Goal: Information Seeking & Learning: Learn about a topic

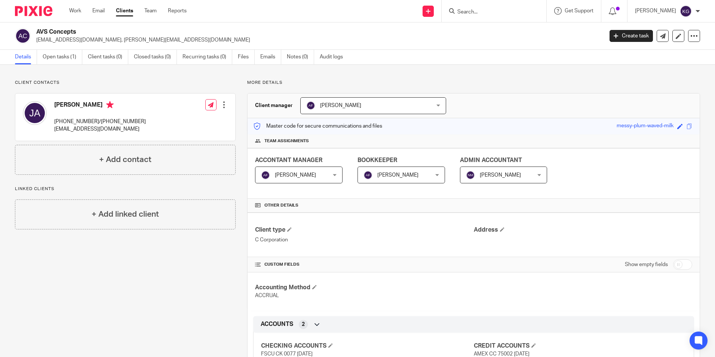
click at [497, 13] on input "Search" at bounding box center [489, 12] width 67 height 7
type input "hex"
click at [497, 39] on link at bounding box center [507, 32] width 105 height 17
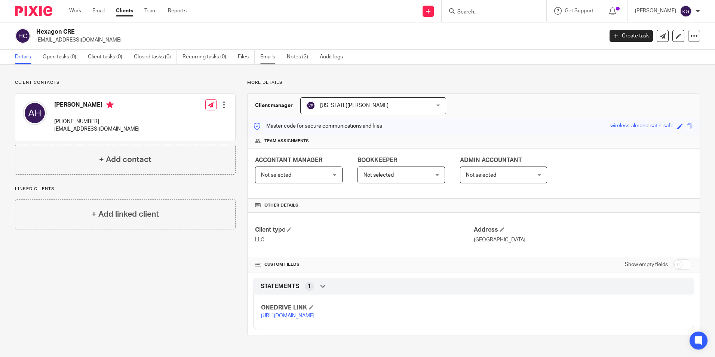
click at [277, 60] on link "Emails" at bounding box center [270, 57] width 21 height 15
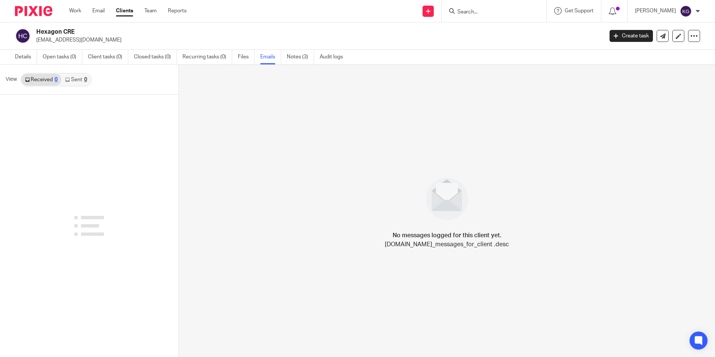
click at [47, 77] on link "Received 0" at bounding box center [41, 80] width 40 height 12
click at [9, 78] on span "View" at bounding box center [11, 80] width 11 height 8
click at [71, 78] on link "Sent 0" at bounding box center [75, 80] width 29 height 12
click at [44, 78] on link "Received 0" at bounding box center [41, 80] width 40 height 12
click at [478, 9] on input "Search" at bounding box center [489, 12] width 67 height 7
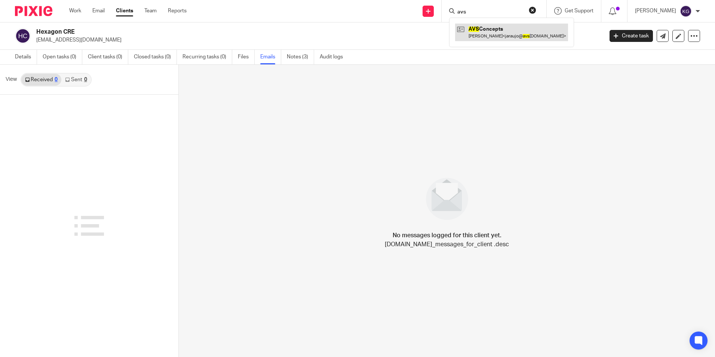
type input "avs"
click at [496, 28] on link at bounding box center [511, 32] width 113 height 17
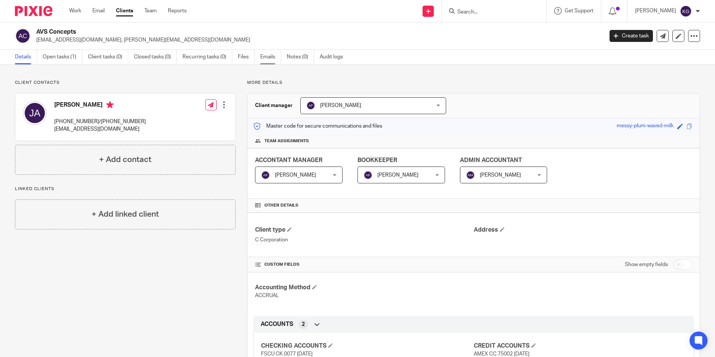
click at [270, 59] on link "Emails" at bounding box center [270, 57] width 21 height 15
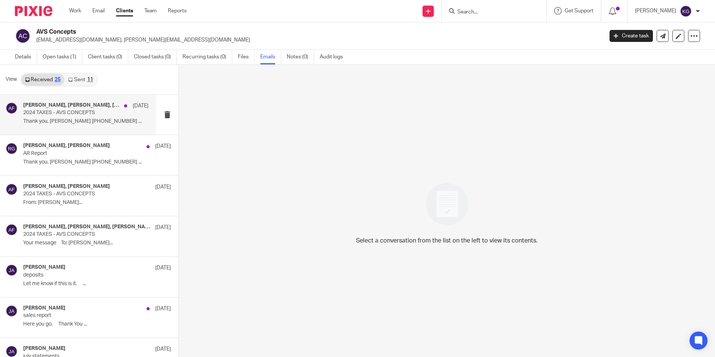
click at [105, 118] on p "Thank you, [PERSON_NAME] [PHONE_NUMBER] ..." at bounding box center [85, 121] width 125 height 6
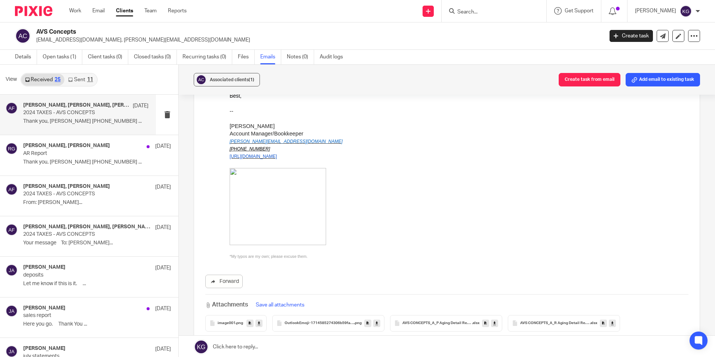
scroll to position [673, 0]
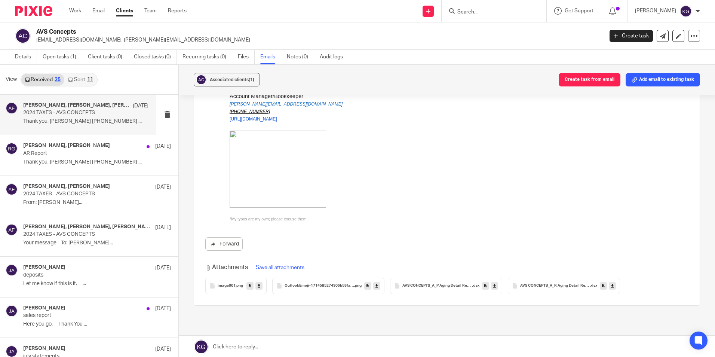
click at [227, 283] on span "image001" at bounding box center [227, 285] width 18 height 4
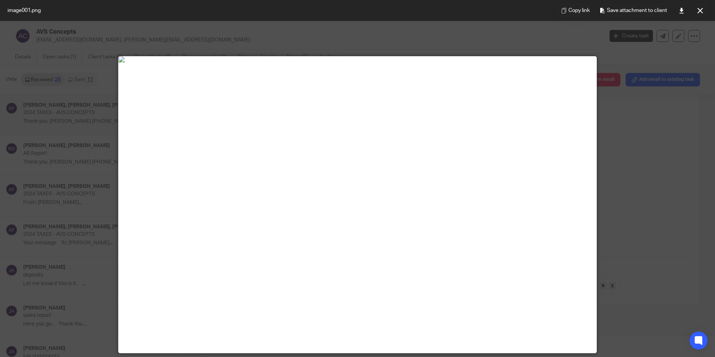
click at [625, 207] on div at bounding box center [357, 178] width 715 height 357
click at [709, 11] on div "Copy link Save attachment to client" at bounding box center [632, 10] width 164 height 21
click at [703, 11] on button at bounding box center [699, 10] width 15 height 15
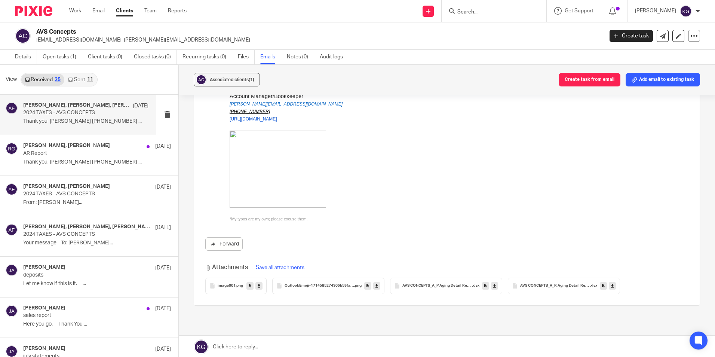
click at [321, 283] on span "OutlookEmoji-1714585274306b59fa662-20ae-4eec-b1ac-cd958ba3ccb5" at bounding box center [319, 285] width 70 height 4
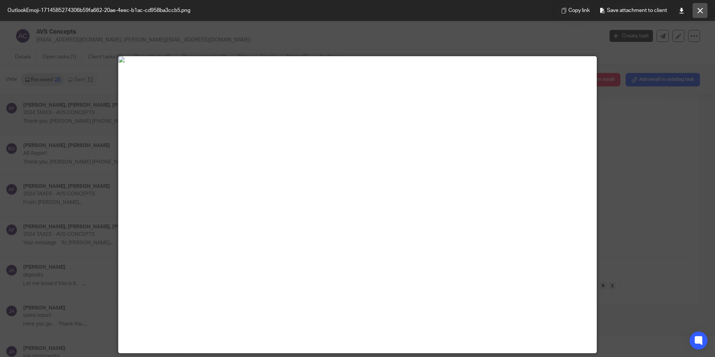
click at [705, 9] on button at bounding box center [699, 10] width 15 height 15
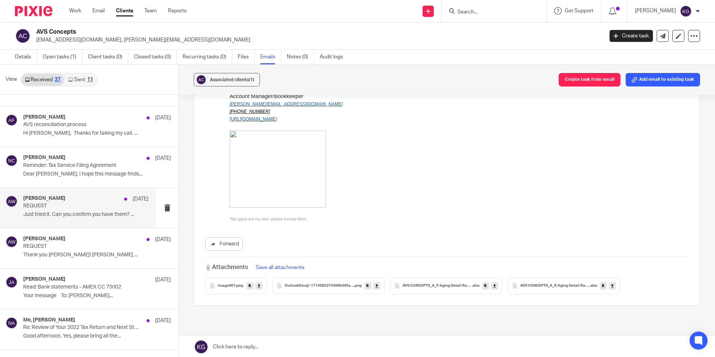
scroll to position [1216, 0]
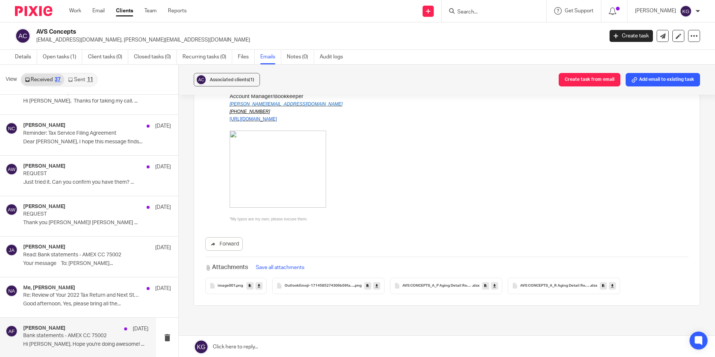
click at [99, 339] on p "Bank statements - AMEX CC 75002" at bounding box center [73, 335] width 100 height 6
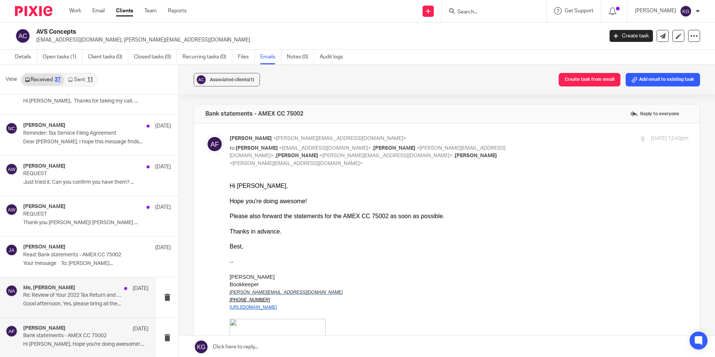
scroll to position [0, 0]
click at [91, 301] on p "Good afternoon, Yes, please bring all the..." at bounding box center [85, 304] width 125 height 6
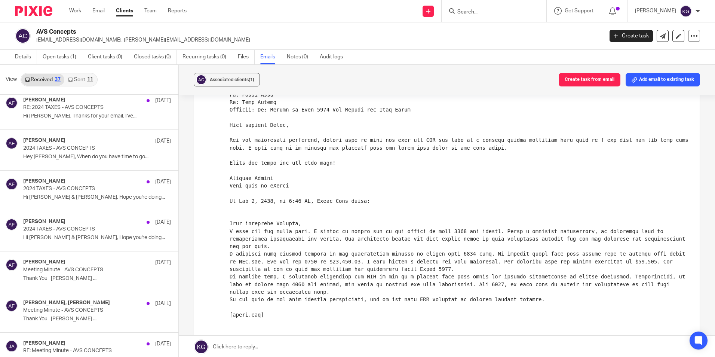
scroll to position [880, 0]
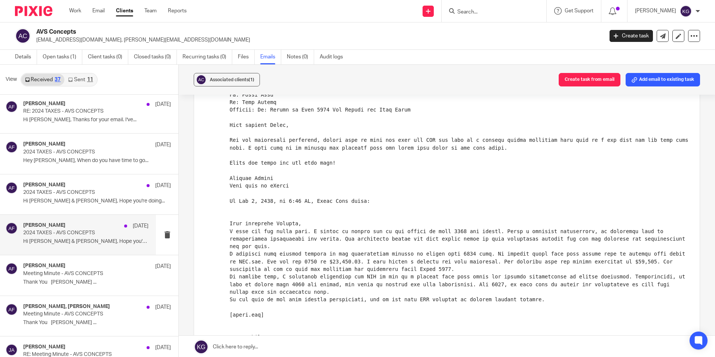
click at [100, 248] on div "Andres Figueroa Apr 3 2024 TAXES - AVS CONCEPTS Hi José & Rosie, Hope you're do…" at bounding box center [78, 235] width 156 height 40
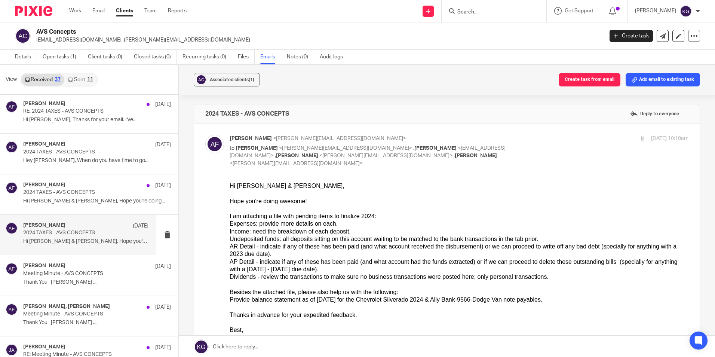
scroll to position [0, 0]
click at [88, 236] on div "Andres Figueroa Apr 3 2024 TAXES - AVS CONCEPTS Hi José & Rosie, Hope you're do…" at bounding box center [85, 234] width 125 height 25
click at [88, 201] on p "Hi José & Rosie, Hope you're doing..." at bounding box center [85, 201] width 125 height 6
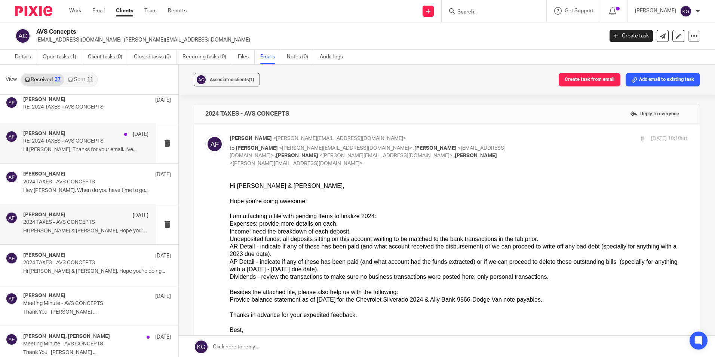
scroll to position [805, 0]
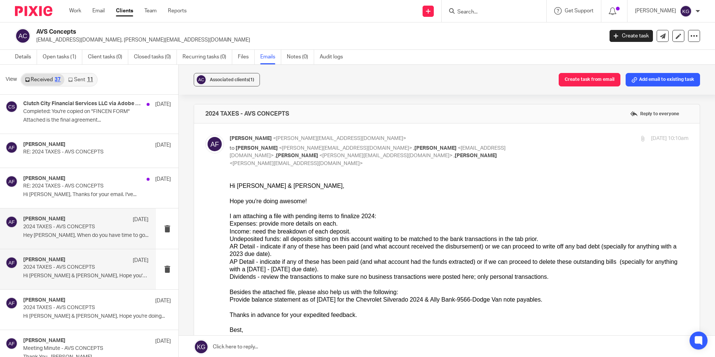
click at [90, 246] on div "Andres Figueroa Apr 9 2024 TAXES - AVS CONCEPTS Hey Andres, When do you have ti…" at bounding box center [78, 228] width 156 height 40
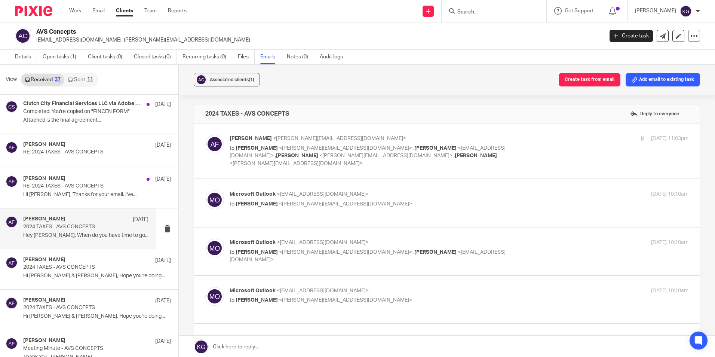
scroll to position [0, 0]
click at [97, 225] on p "2024 TAXES - AVS CONCEPTS" at bounding box center [73, 227] width 100 height 6
click at [95, 199] on div "Andres Figueroa Apr 10 RE: 2024 TAXES - AVS CONCEPTS Hi José, Thanks for your e…" at bounding box center [85, 187] width 125 height 25
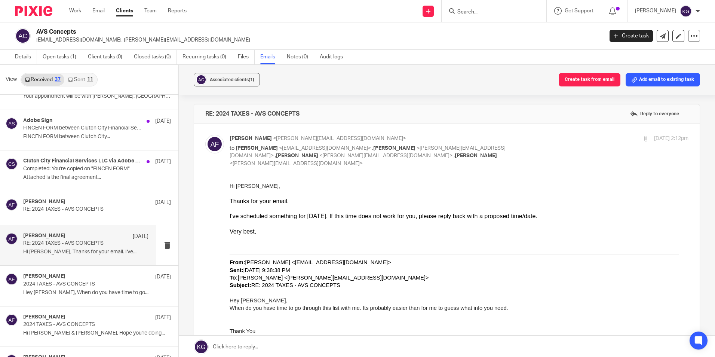
scroll to position [730, 0]
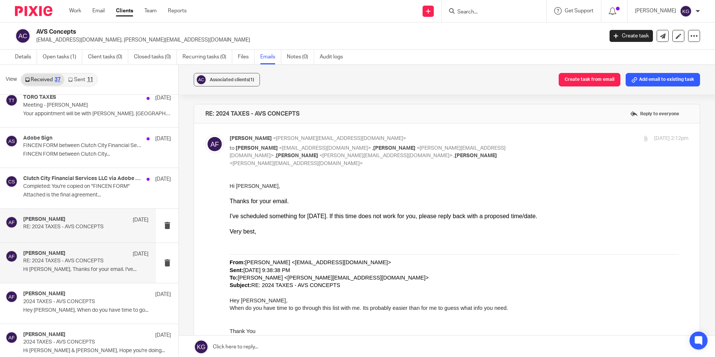
click at [81, 226] on p "RE: 2024 TAXES - AVS CONCEPTS" at bounding box center [73, 227] width 100 height 6
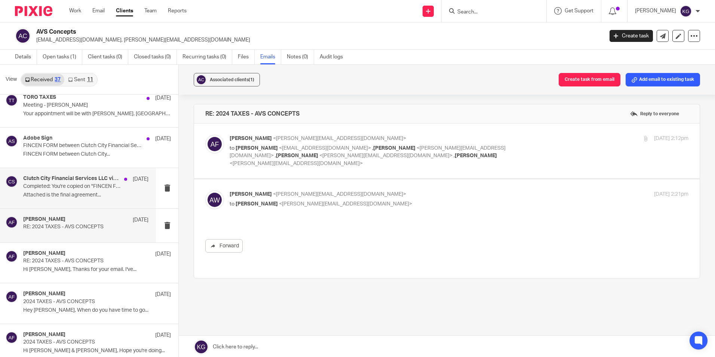
scroll to position [0, 0]
click at [93, 195] on p "Attached is the final agreement..." at bounding box center [85, 195] width 125 height 6
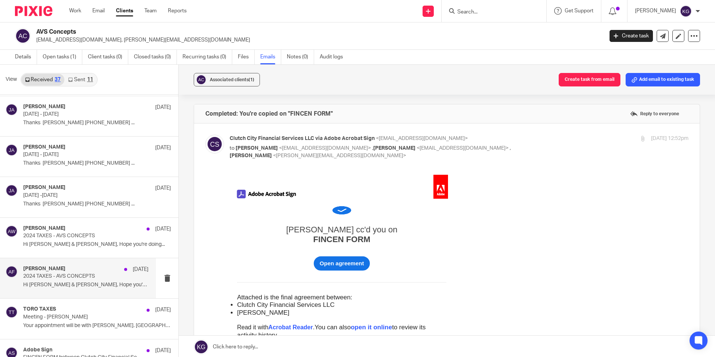
scroll to position [506, 0]
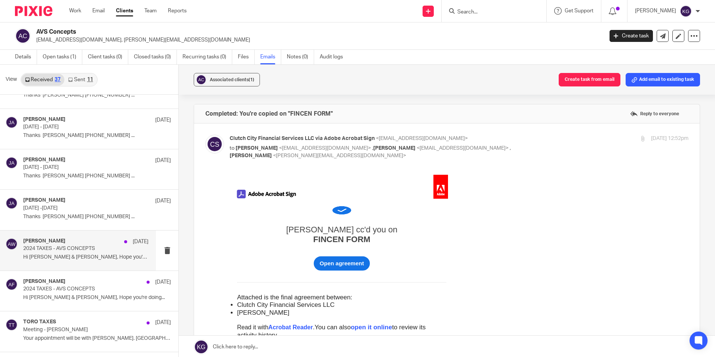
click at [87, 258] on p "Hi José & Rosie, Hope you're doing..." at bounding box center [85, 257] width 125 height 6
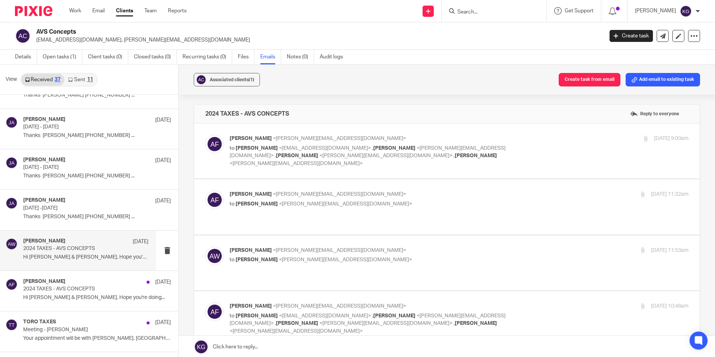
scroll to position [0, 0]
click at [69, 208] on p "Dec -Jan 2025" at bounding box center [73, 208] width 100 height 6
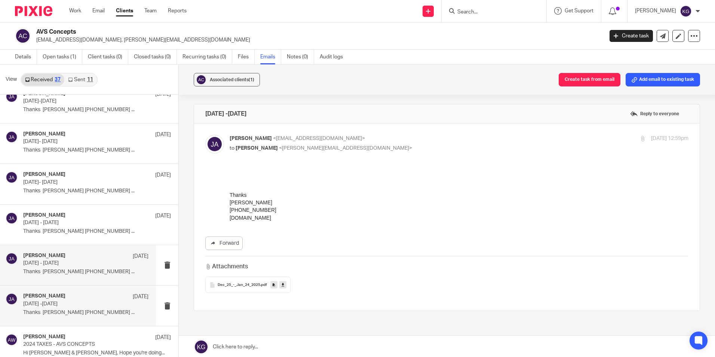
scroll to position [394, 0]
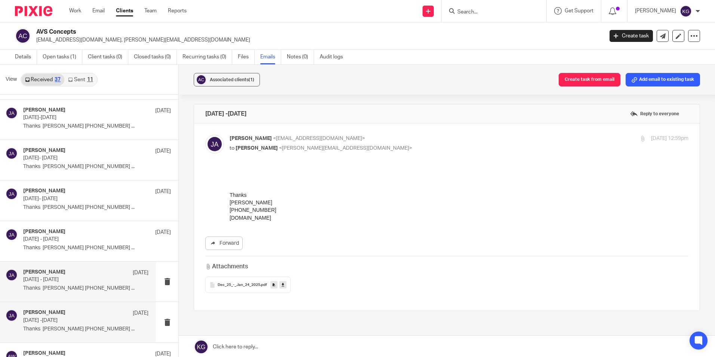
click at [78, 208] on p "Thanks José Araujo 832-499-3692 ..." at bounding box center [97, 207] width 148 height 6
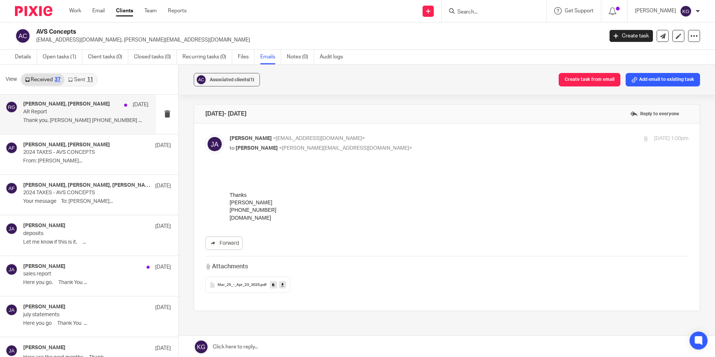
scroll to position [20, 0]
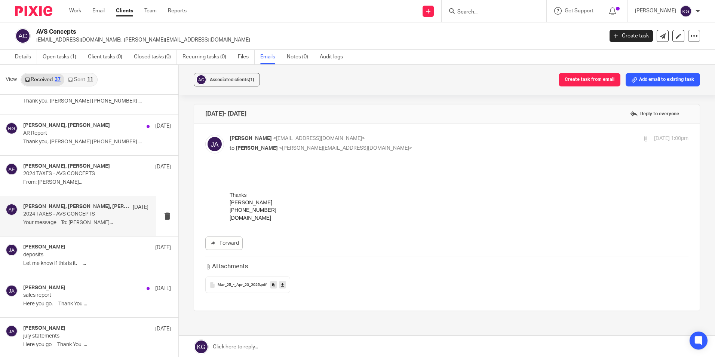
click at [86, 228] on div "Jose Araujo, Rosie Gallegos, Andres Figueroa, Angie Ward, Microsoft Outlook Aug…" at bounding box center [85, 215] width 125 height 25
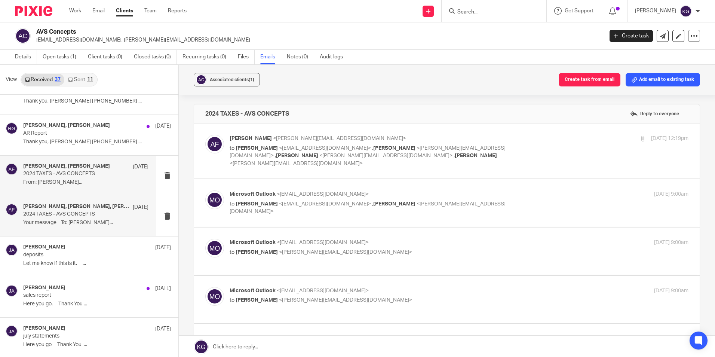
scroll to position [0, 0]
click at [87, 187] on div "Jose Araujo, Andres Figueroa Sep 2 2024 TAXES - AVS CONCEPTS From: Andres Figue…" at bounding box center [85, 175] width 125 height 25
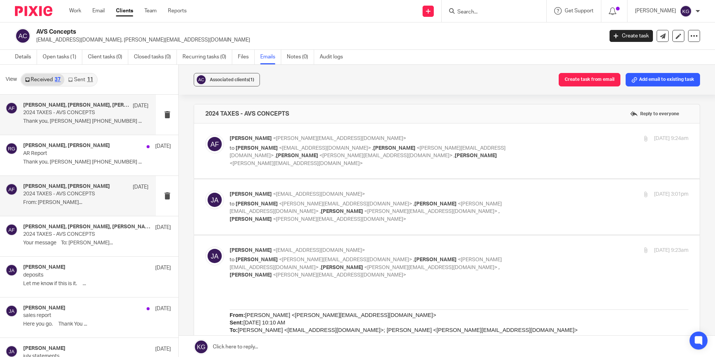
click at [91, 123] on p "Thank you, Rosie Gallegos 832-433-7766 ..." at bounding box center [85, 121] width 125 height 6
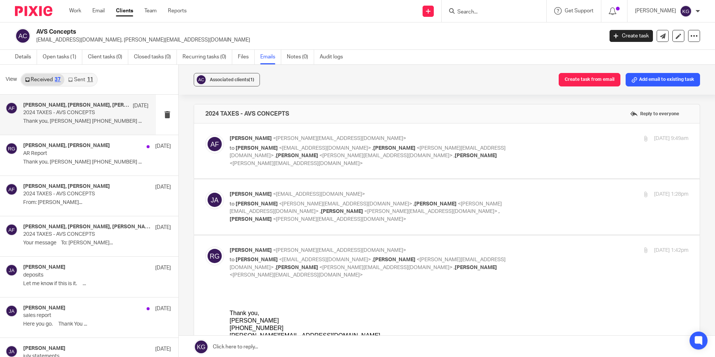
click at [89, 78] on div "11" at bounding box center [90, 79] width 6 height 5
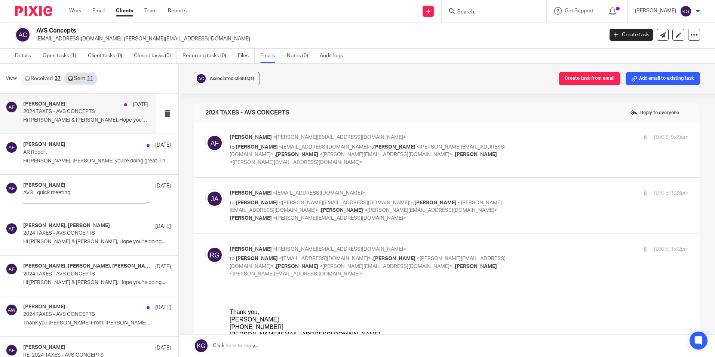
click at [49, 102] on h4 "Andres Figueroa" at bounding box center [44, 104] width 42 height 6
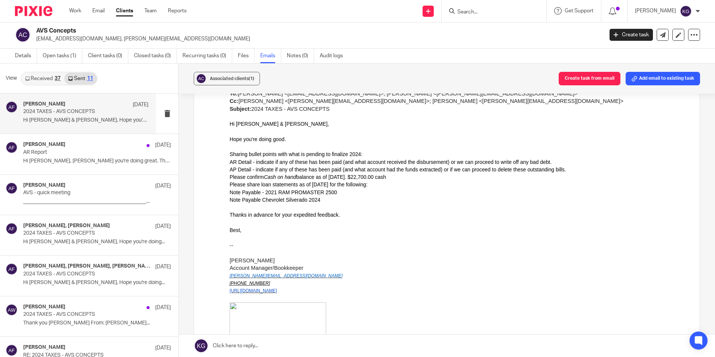
scroll to position [561, 0]
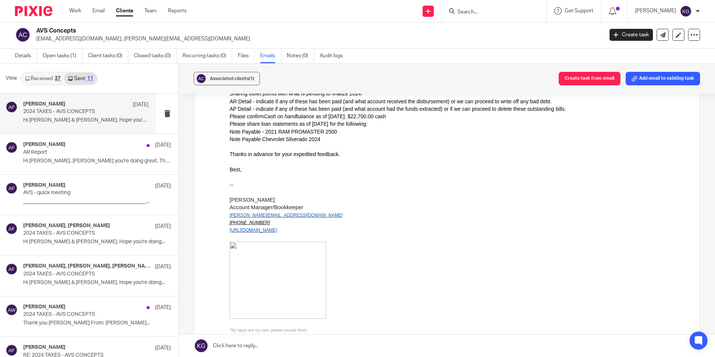
click at [53, 74] on link "Received 37" at bounding box center [42, 79] width 43 height 12
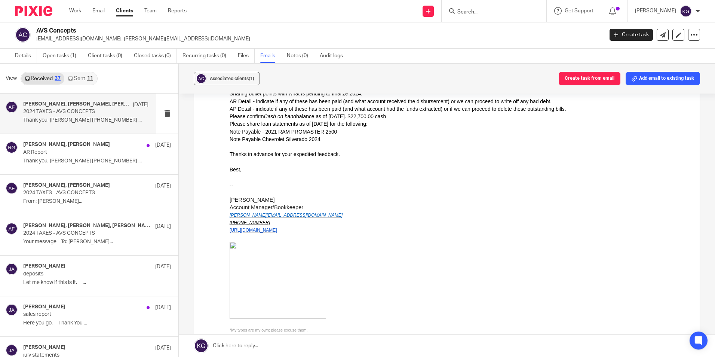
click at [68, 116] on div "Rosie Gallegos, Jose Araujo, Andres Figueroa Sep 9 2024 TAXES - AVS CONCEPTS Th…" at bounding box center [85, 113] width 125 height 25
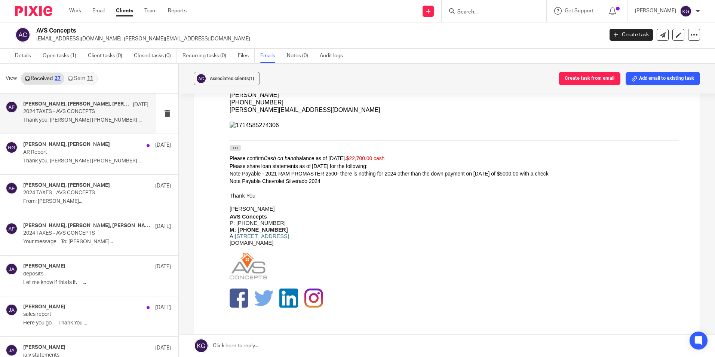
scroll to position [262, 0]
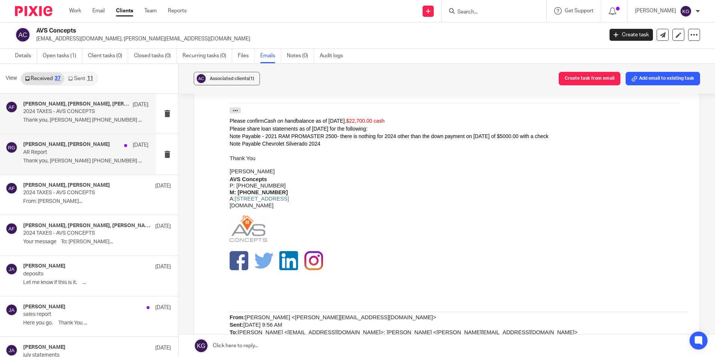
click at [89, 161] on p "Thank you, Rosie Gallegos 832-433-7766 ..." at bounding box center [85, 161] width 125 height 6
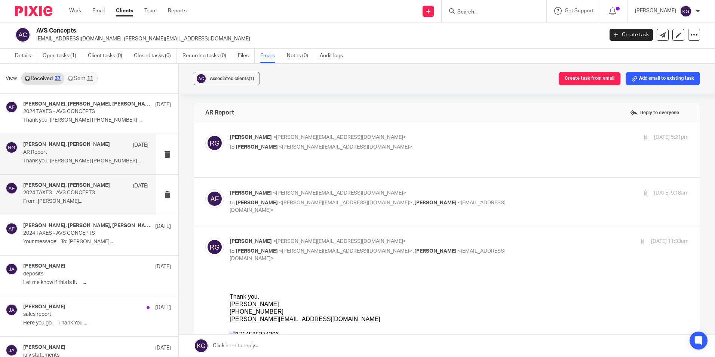
scroll to position [0, 0]
click at [95, 193] on p "2024 TAXES - AVS CONCEPTS" at bounding box center [73, 193] width 100 height 6
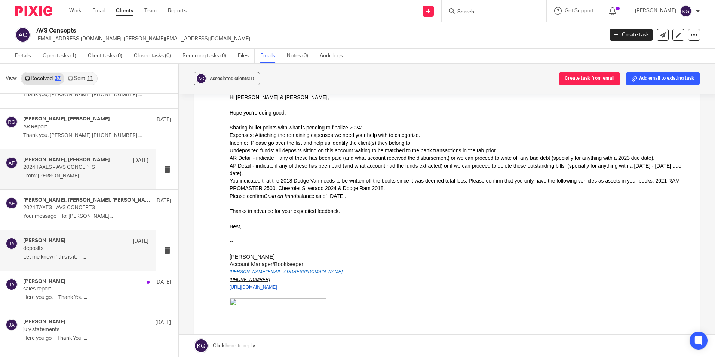
scroll to position [37, 0]
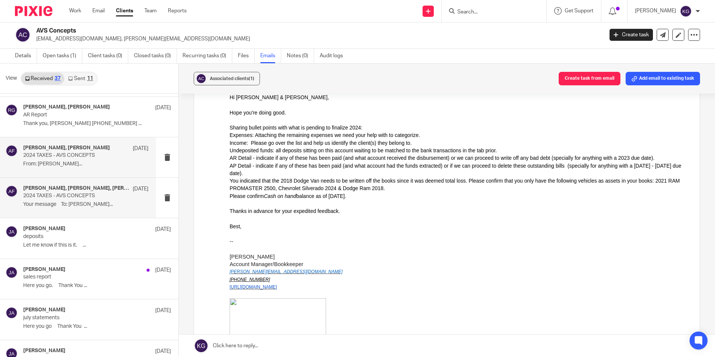
click at [73, 213] on div "Jose Araujo, Rosie Gallegos, Andres Figueroa, Angie Ward, Microsoft Outlook Aug…" at bounding box center [78, 198] width 156 height 40
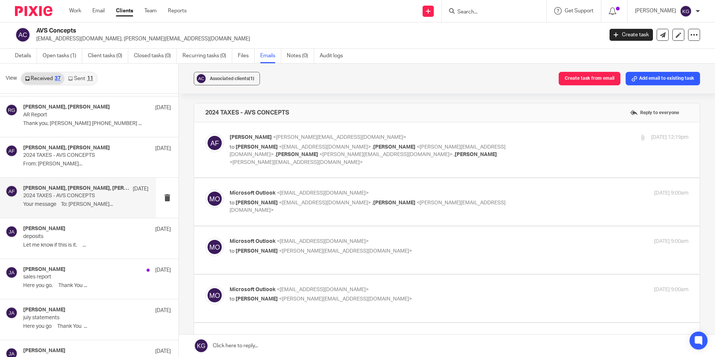
scroll to position [0, 0]
click at [105, 129] on div "Rosie Gallegos, Andres Figueroa Sep 5 AR Report Thank you, Rosie Gallegos 832-4…" at bounding box center [85, 116] width 125 height 25
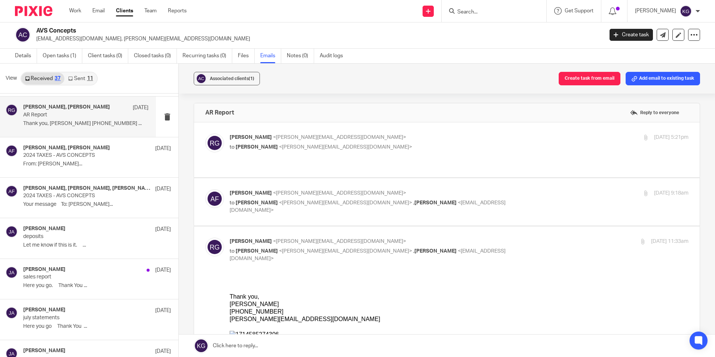
click at [254, 157] on div "Rosie Gallegos <rosie@avschouston.com> to Andres Figueroa <andres@ccfsbookkeepi…" at bounding box center [446, 149] width 483 height 33
click at [260, 201] on div "Andres Figueroa <andres@ccfsbookkeeping.com> to Rosie Gallegos <rosie@avschoust…" at bounding box center [446, 201] width 483 height 25
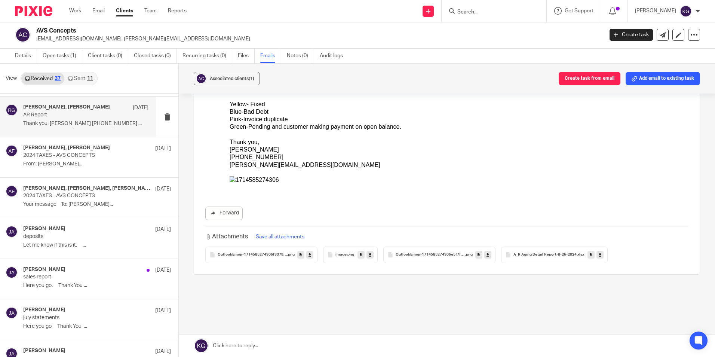
scroll to position [554, 0]
click at [91, 169] on div "Jose Araujo, Andres Figueroa Sep 2 2024 TAXES - AVS CONCEPTS From: Andres Figue…" at bounding box center [85, 157] width 125 height 25
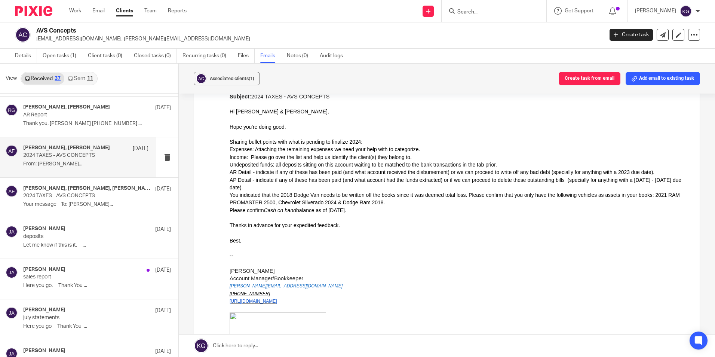
scroll to position [262, 0]
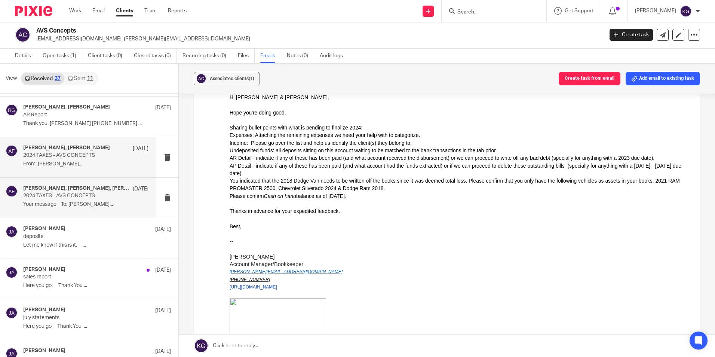
click at [80, 207] on p "Your message To: Jose Araujo..." at bounding box center [85, 204] width 125 height 6
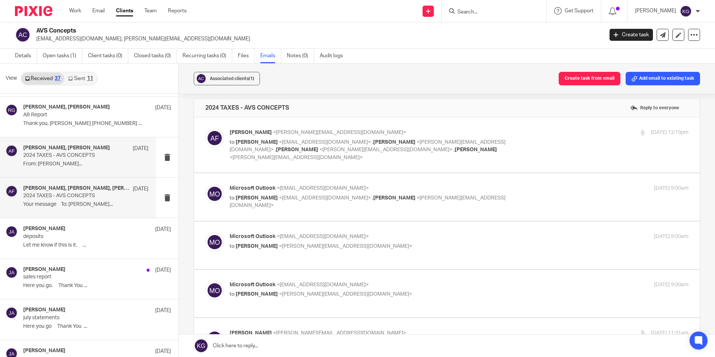
scroll to position [0, 0]
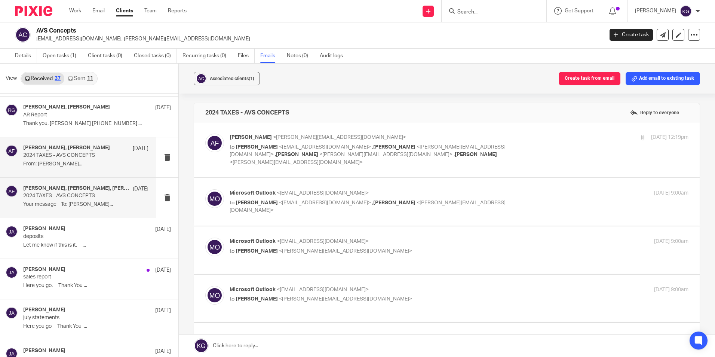
click at [113, 161] on p "From: Andres Figueroa..." at bounding box center [85, 164] width 125 height 6
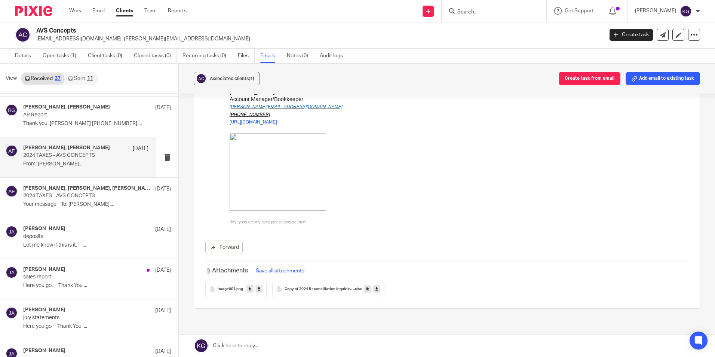
scroll to position [415, 0]
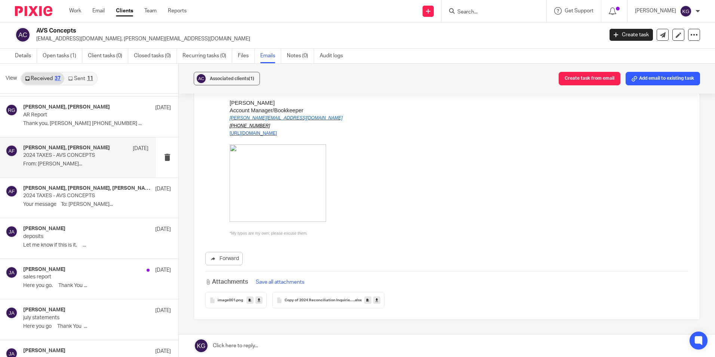
click at [283, 278] on button "Save all attachments" at bounding box center [279, 282] width 53 height 8
click at [232, 298] on span "image001" at bounding box center [227, 300] width 18 height 4
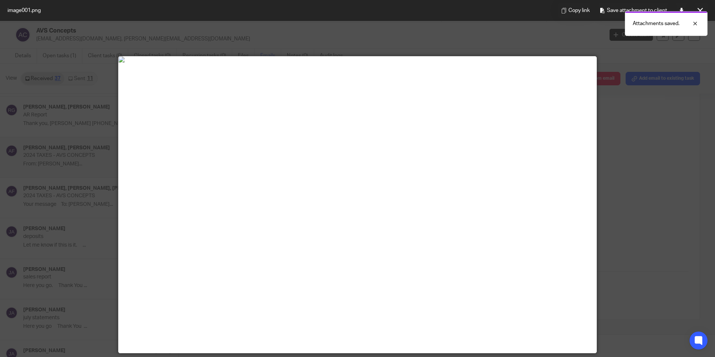
click at [616, 201] on div at bounding box center [357, 178] width 715 height 357
click at [704, 10] on button at bounding box center [699, 10] width 15 height 15
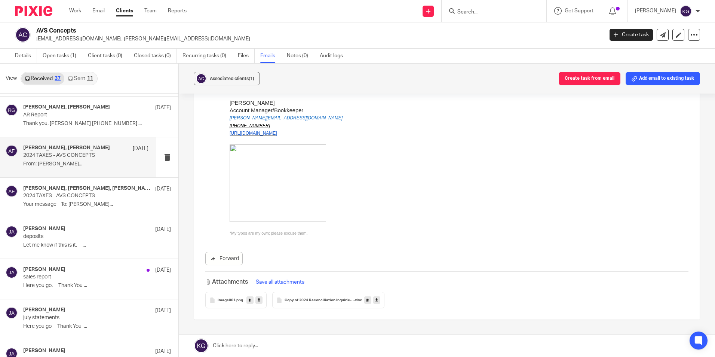
click at [315, 292] on div "Copy of 2024 Reconciliation Inquiries - 20250827 .xlsx" at bounding box center [328, 300] width 112 height 16
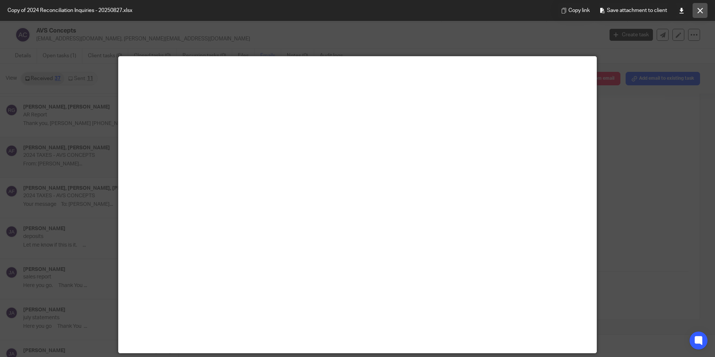
click at [703, 15] on button at bounding box center [699, 10] width 15 height 15
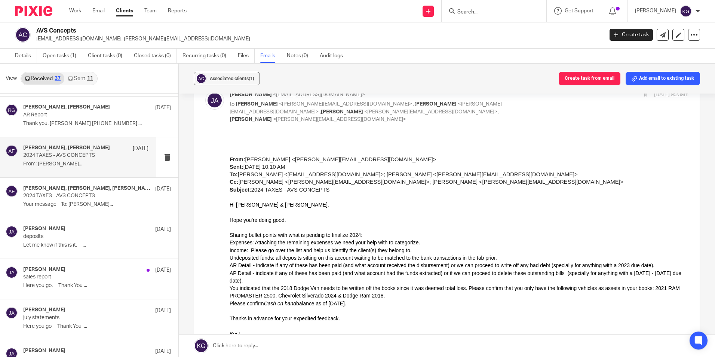
scroll to position [154, 0]
click at [87, 206] on p "Your message To: Jose Araujo..." at bounding box center [85, 204] width 125 height 6
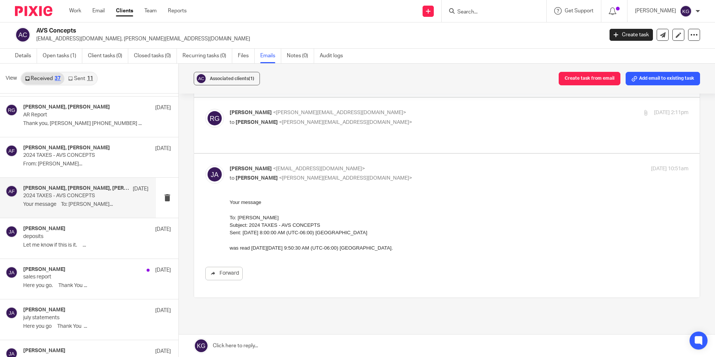
scroll to position [393, 0]
click at [70, 242] on p "Let me know if this is it. ..." at bounding box center [85, 245] width 125 height 6
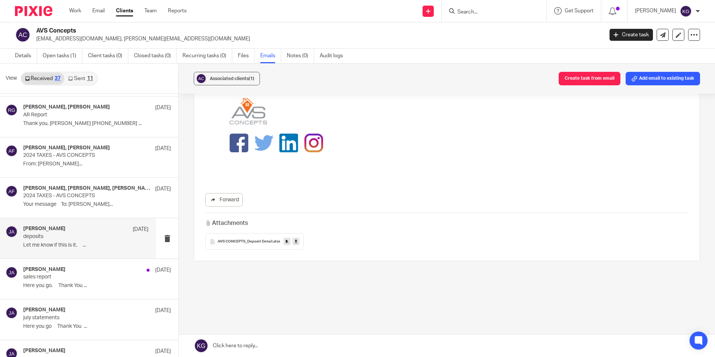
scroll to position [160, 0]
click at [246, 236] on div "AVS CONCEPTS_Deposit Detail .xlsx" at bounding box center [254, 239] width 98 height 16
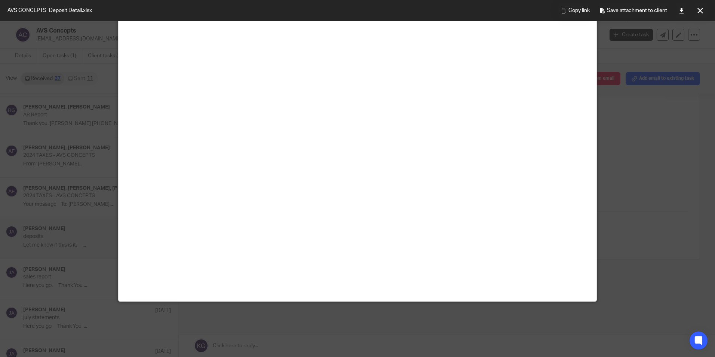
scroll to position [52, 0]
click at [654, 198] on div at bounding box center [357, 178] width 715 height 357
click at [712, 12] on div "Copy link Save attachment to client" at bounding box center [632, 10] width 164 height 21
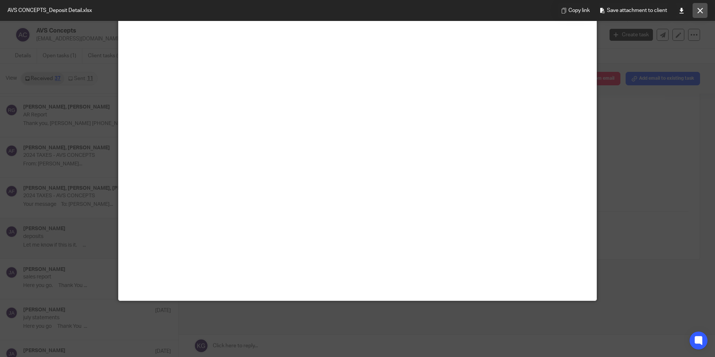
click at [707, 10] on button at bounding box center [699, 10] width 15 height 15
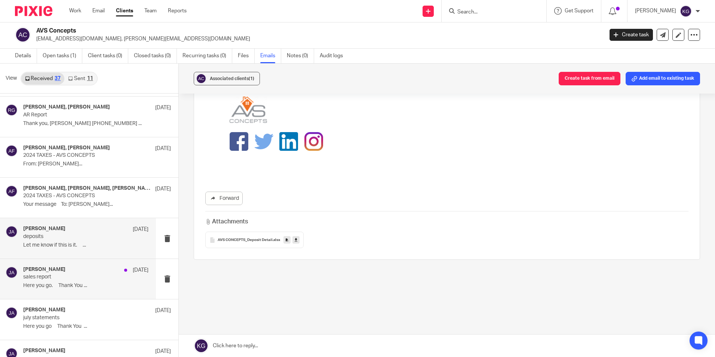
click at [68, 281] on div "Jose Araujo Aug 8 sales report Here you go. Thank You ..." at bounding box center [85, 278] width 125 height 25
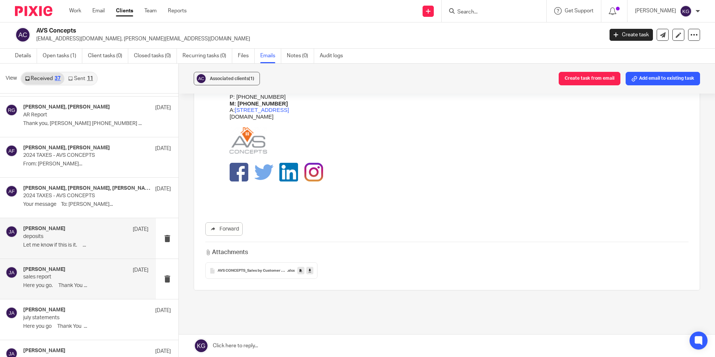
scroll to position [150, 0]
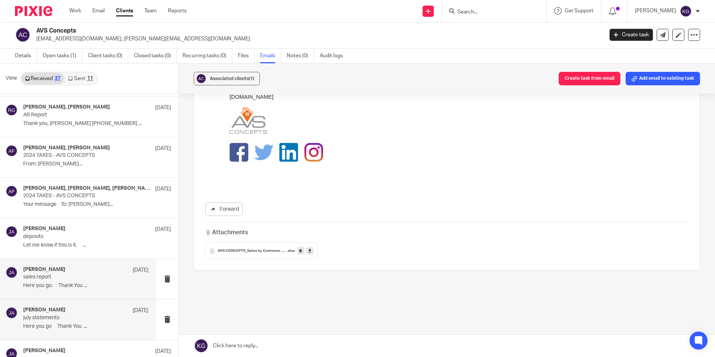
click at [71, 308] on div "Jose Araujo Aug 5" at bounding box center [85, 310] width 125 height 7
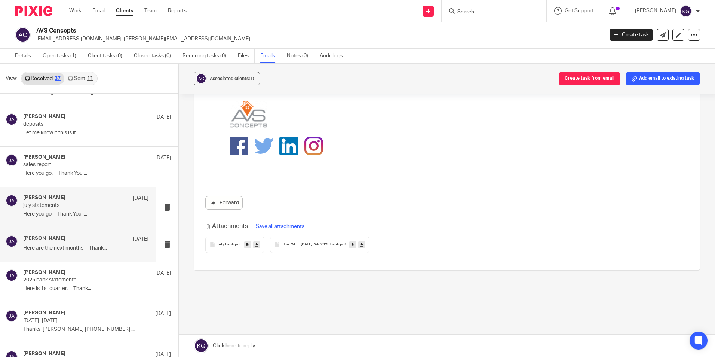
click at [95, 249] on p "Here are the next months Thank..." at bounding box center [85, 248] width 125 height 6
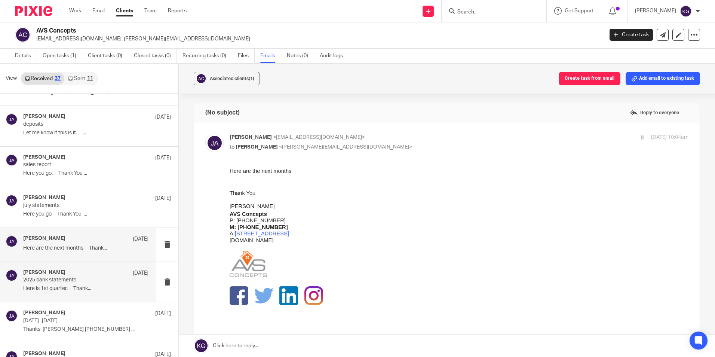
scroll to position [0, 0]
click at [94, 286] on p "Here is 1st quarter. Thank..." at bounding box center [85, 288] width 125 height 6
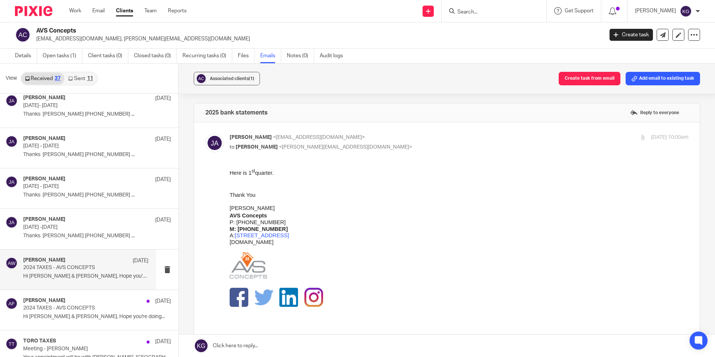
scroll to position [523, 0]
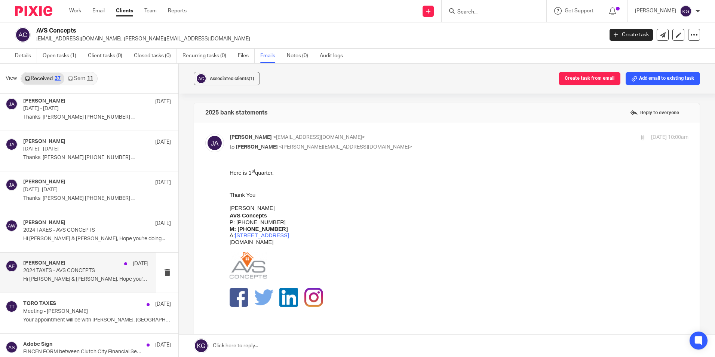
click at [70, 275] on div "Andres Figueroa May 14 2024 TAXES - AVS CONCEPTS Hi José & Rosie, Hope you're d…" at bounding box center [85, 272] width 125 height 25
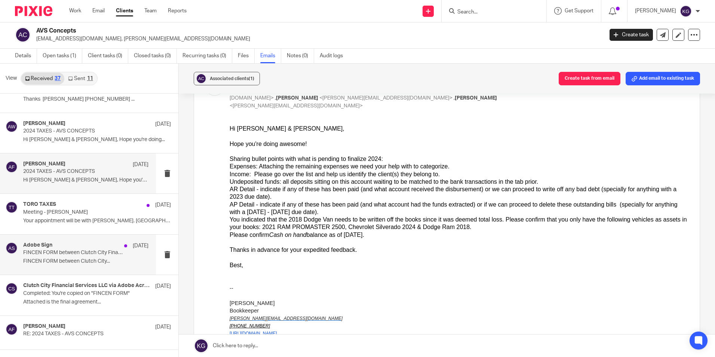
scroll to position [635, 0]
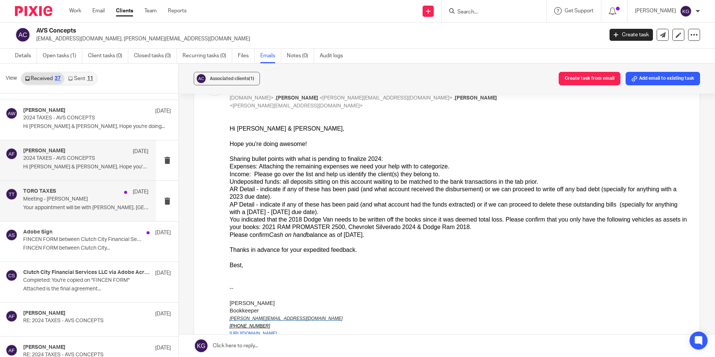
click at [91, 194] on div "TORO TAXES May 2" at bounding box center [85, 191] width 125 height 7
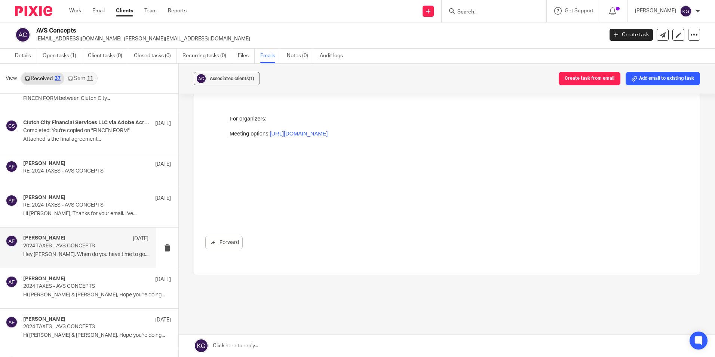
scroll to position [822, 0]
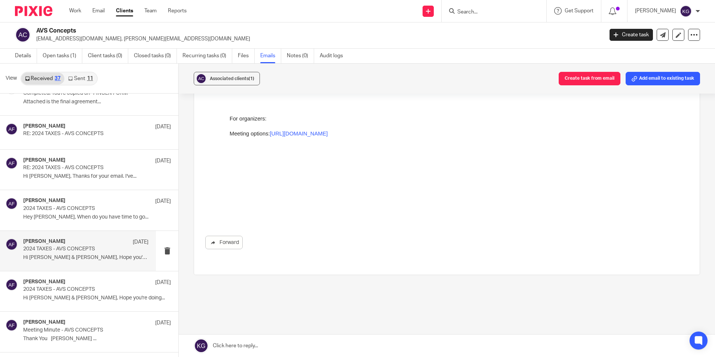
click at [112, 259] on p "Hi José & Rosie, Hope you're doing..." at bounding box center [85, 257] width 125 height 6
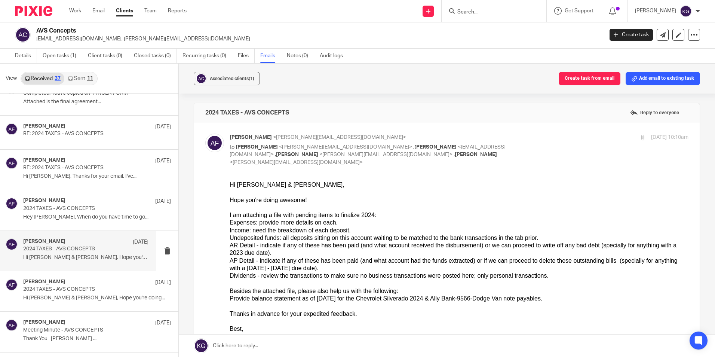
scroll to position [0, 0]
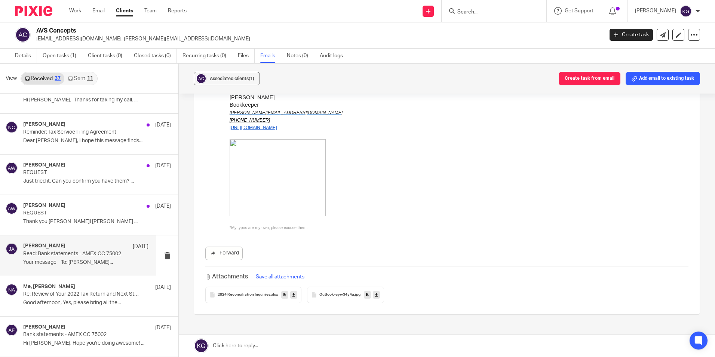
click at [101, 265] on p "Your message To: Jose Araujo..." at bounding box center [85, 262] width 125 height 6
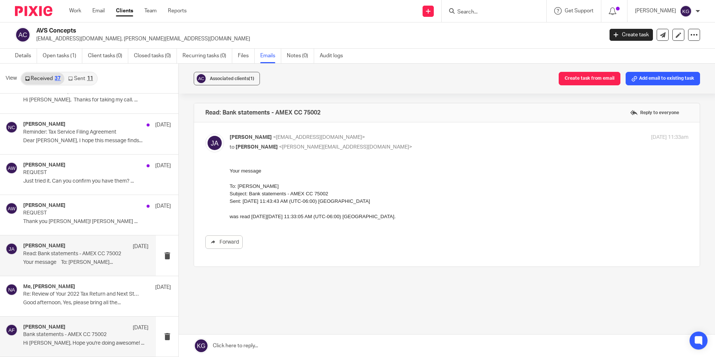
click at [67, 334] on p "Bank statements - AMEX CC 75002" at bounding box center [73, 334] width 100 height 6
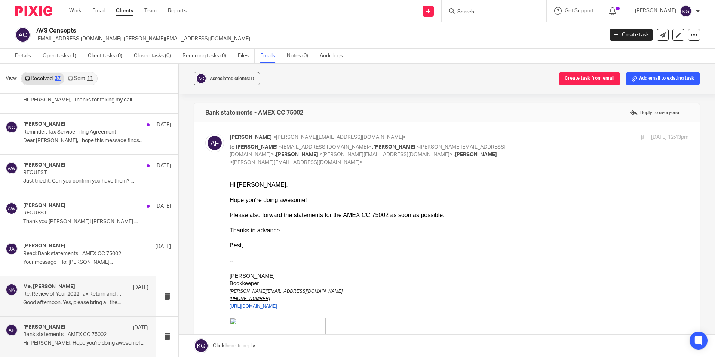
click at [94, 306] on div "Me, Natalia Araujo Jan 8 Re: Review of Your 2022 Tax Return and Next Steps Good…" at bounding box center [85, 295] width 125 height 25
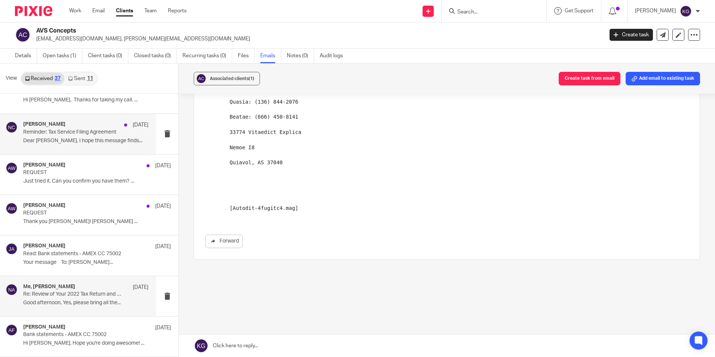
click at [113, 144] on div "Nathalie Coronado Mar 1 Reminder: Tax Service Filing Agreement Dear Jose Araujo…" at bounding box center [85, 133] width 125 height 25
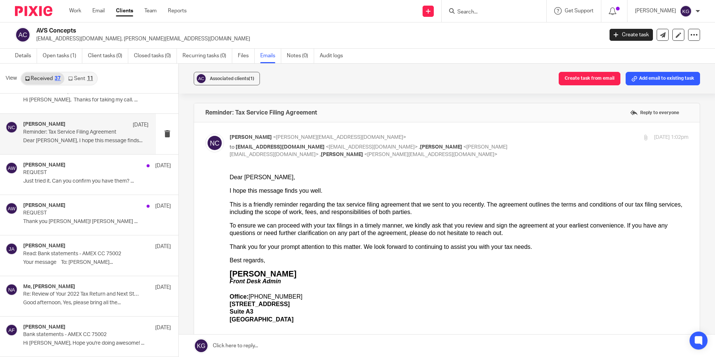
click at [12, 77] on span "View" at bounding box center [11, 78] width 11 height 8
click at [25, 54] on link "Details" at bounding box center [26, 56] width 22 height 15
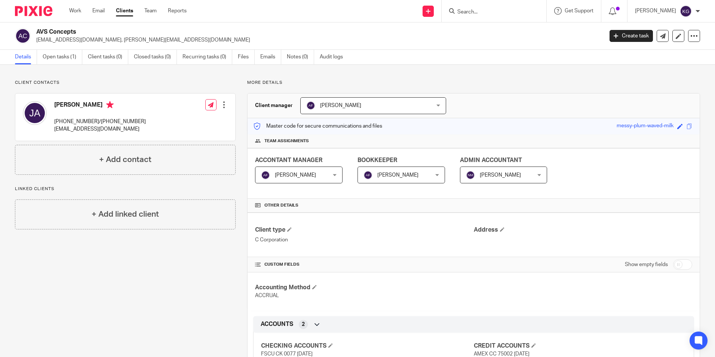
click at [468, 21] on div at bounding box center [493, 11] width 105 height 22
click at [468, 16] on div at bounding box center [493, 11] width 105 height 22
click at [471, 11] on input "Search" at bounding box center [489, 12] width 67 height 7
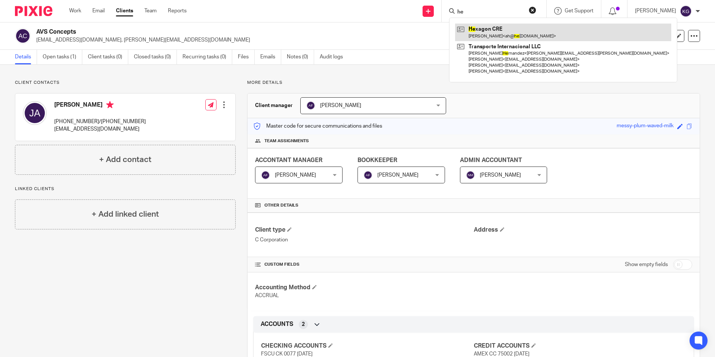
type input "he"
click at [511, 31] on link at bounding box center [563, 32] width 216 height 17
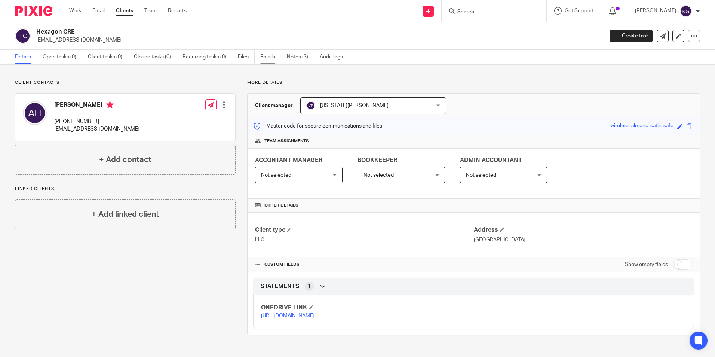
click at [275, 57] on link "Emails" at bounding box center [270, 57] width 21 height 15
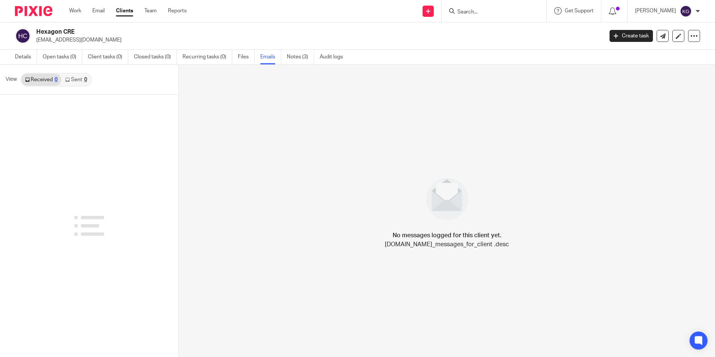
drag, startPoint x: 358, startPoint y: 245, endPoint x: 542, endPoint y: 254, distance: 184.1
click at [542, 254] on div "No messages logged for this client yet. [DOMAIN_NAME]_messages_for_client .desc" at bounding box center [447, 211] width 536 height 292
copy p "[DOMAIN_NAME]_messages_for_client .desc"
drag, startPoint x: 465, startPoint y: 258, endPoint x: 699, endPoint y: 345, distance: 249.0
click at [699, 345] on icon at bounding box center [698, 340] width 12 height 12
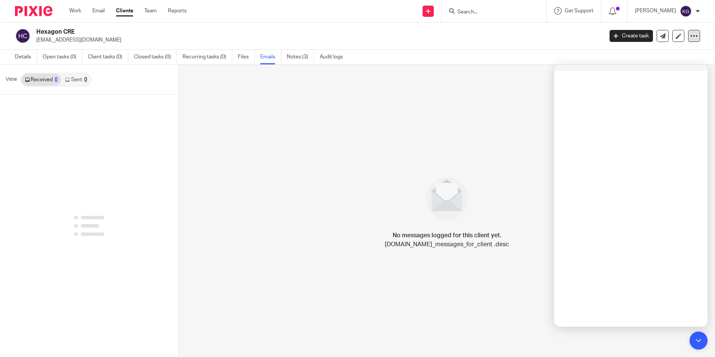
click at [690, 37] on icon at bounding box center [693, 35] width 7 height 7
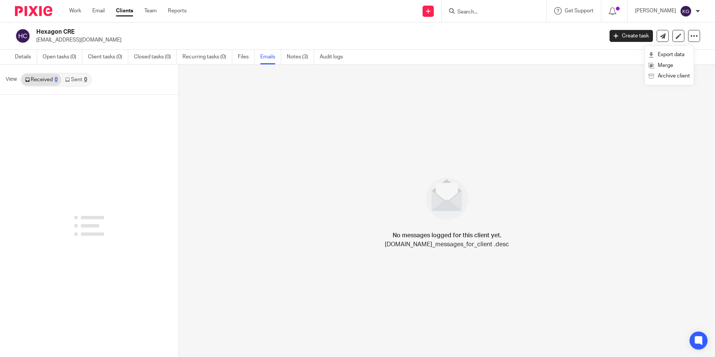
click at [567, 72] on div "No messages logged for this client yet. helpers.email.thread.messages.no_messag…" at bounding box center [447, 211] width 536 height 292
click at [672, 35] on link at bounding box center [678, 36] width 12 height 12
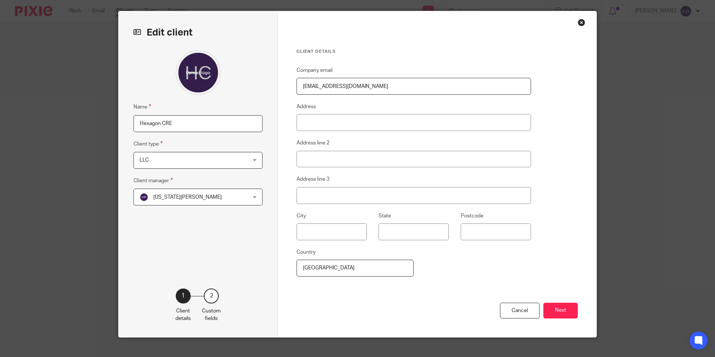
scroll to position [30, 0]
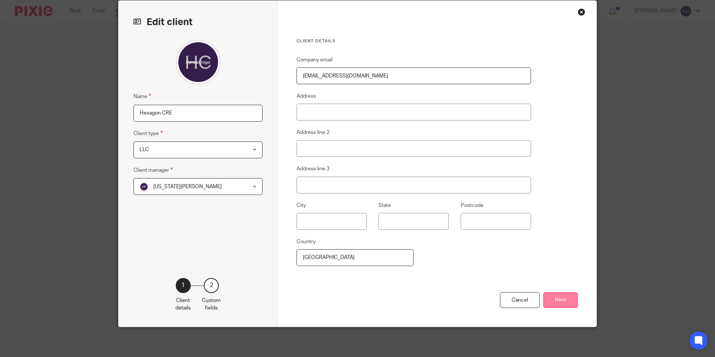
click at [565, 300] on button "Next" at bounding box center [560, 300] width 34 height 16
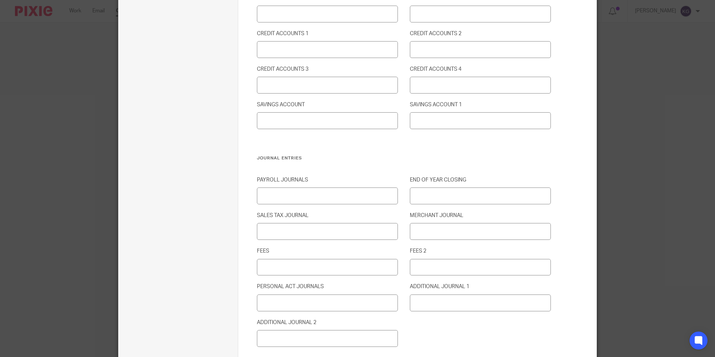
scroll to position [0, 0]
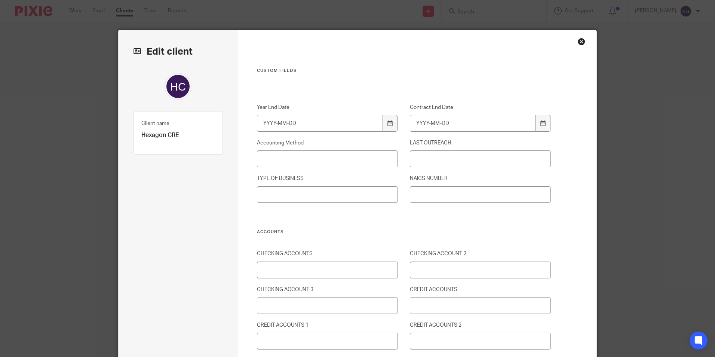
click at [578, 40] on div "Close this dialog window" at bounding box center [581, 41] width 7 height 7
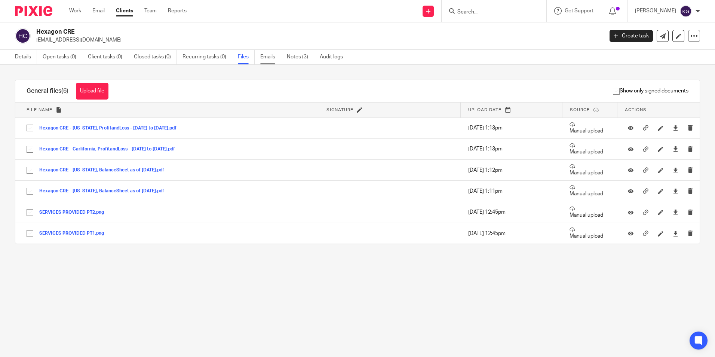
click at [268, 62] on link "Emails" at bounding box center [270, 57] width 21 height 15
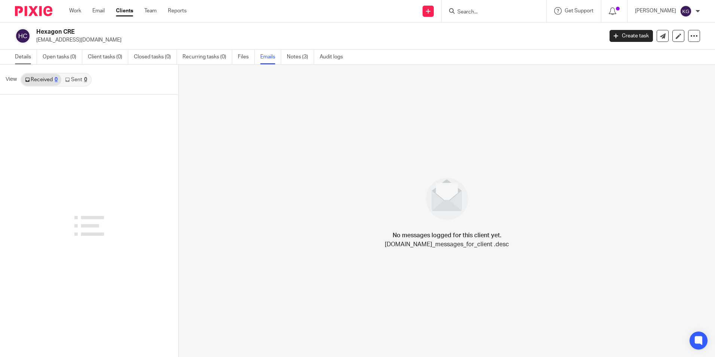
click at [21, 54] on link "Details" at bounding box center [26, 57] width 22 height 15
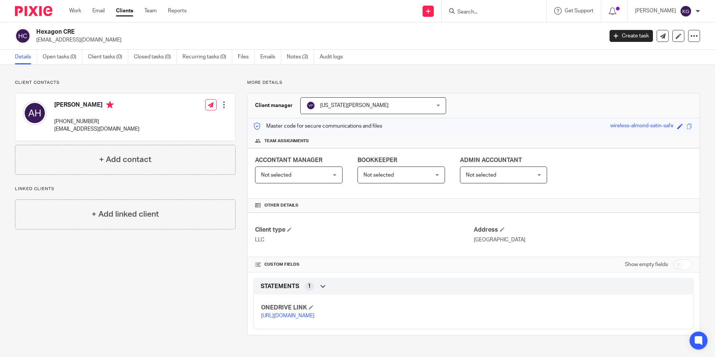
click at [224, 105] on div at bounding box center [223, 104] width 7 height 7
click at [109, 118] on p "[PHONE_NUMBER]" at bounding box center [96, 121] width 85 height 7
click at [188, 126] on div "[PERSON_NAME] [PHONE_NUMBER] [EMAIL_ADDRESS][DOMAIN_NAME] Edit contact Create c…" at bounding box center [125, 116] width 220 height 47
click at [220, 103] on div at bounding box center [223, 104] width 7 height 7
click at [685, 12] on img at bounding box center [686, 11] width 12 height 12
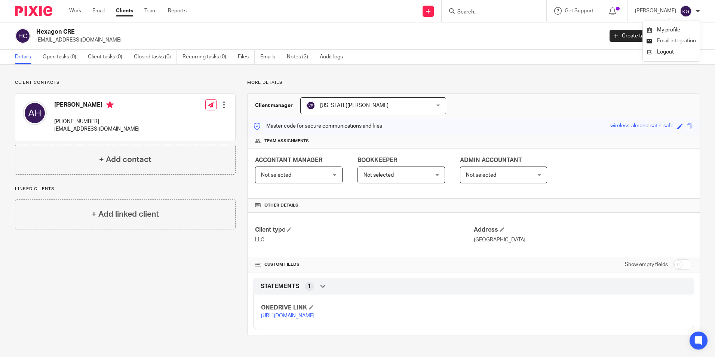
click at [680, 39] on span "Email integration" at bounding box center [676, 40] width 39 height 5
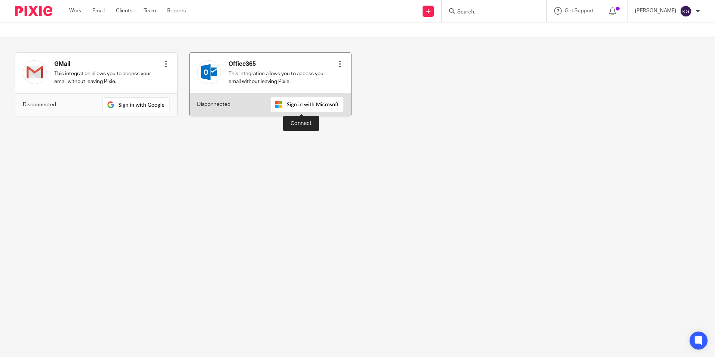
click at [287, 104] on img at bounding box center [306, 104] width 73 height 15
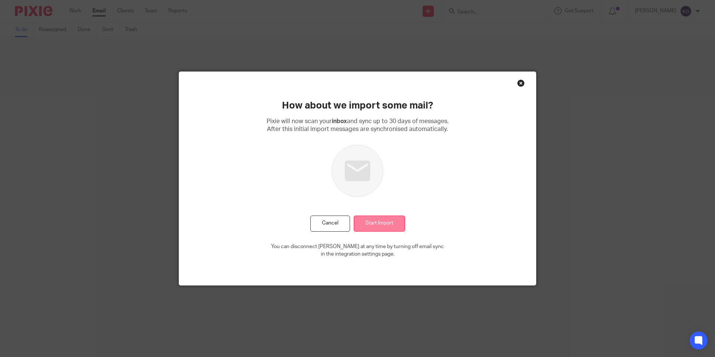
click at [392, 223] on input "Start Import" at bounding box center [379, 223] width 51 height 16
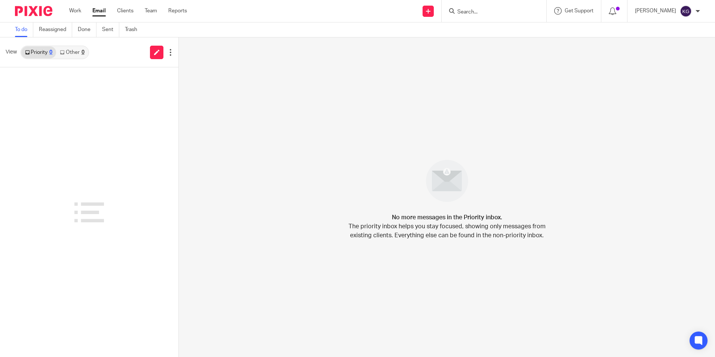
click at [479, 10] on input "Search" at bounding box center [489, 12] width 67 height 7
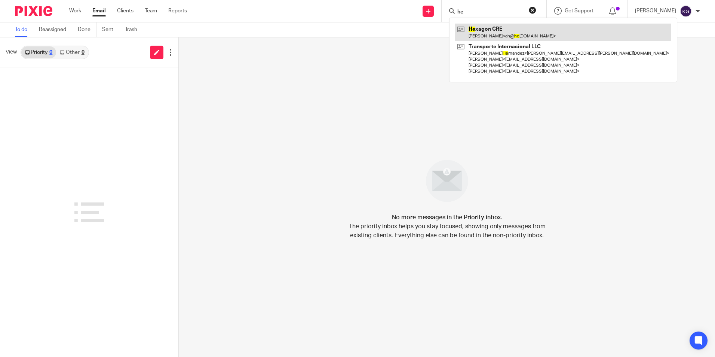
type input "he"
click at [498, 36] on link at bounding box center [563, 32] width 216 height 17
